Goal: Check status: Check status

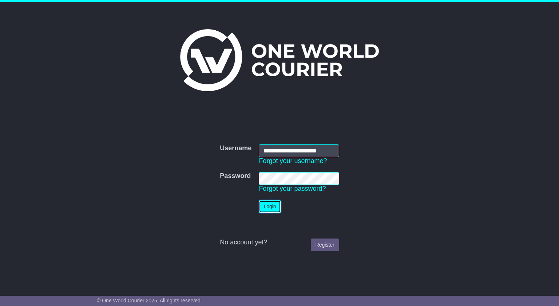
click at [270, 207] on button "Login" at bounding box center [270, 206] width 22 height 13
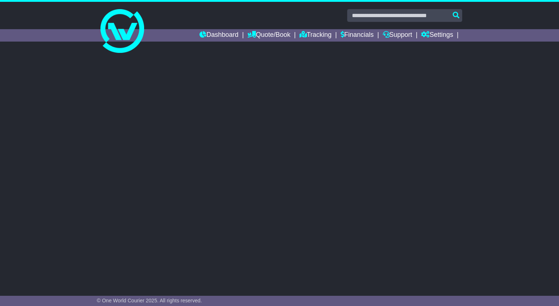
select select "**"
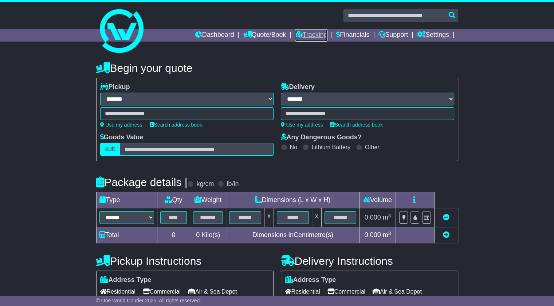
click at [302, 35] on link "Tracking" at bounding box center [311, 35] width 32 height 12
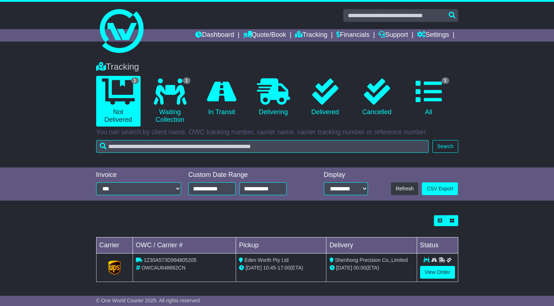
scroll to position [1, 0]
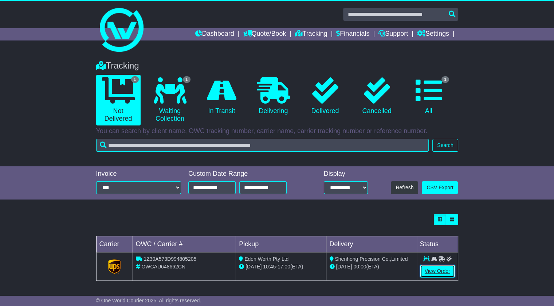
click at [446, 269] on link "View Order" at bounding box center [437, 270] width 35 height 13
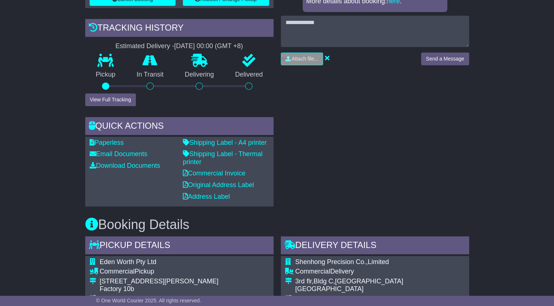
scroll to position [272, 0]
click at [211, 141] on link "Shipping Label - A4 printer" at bounding box center [225, 141] width 84 height 7
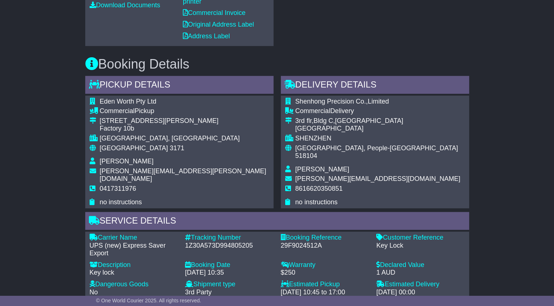
scroll to position [460, 0]
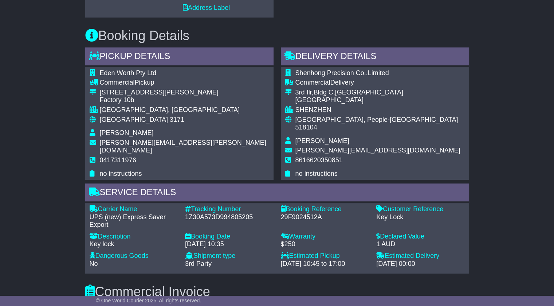
click at [211, 213] on div "1Z30A573D994805205" at bounding box center [229, 217] width 89 height 8
copy div "1Z30A573D994805205"
